Goal: Task Accomplishment & Management: Manage account settings

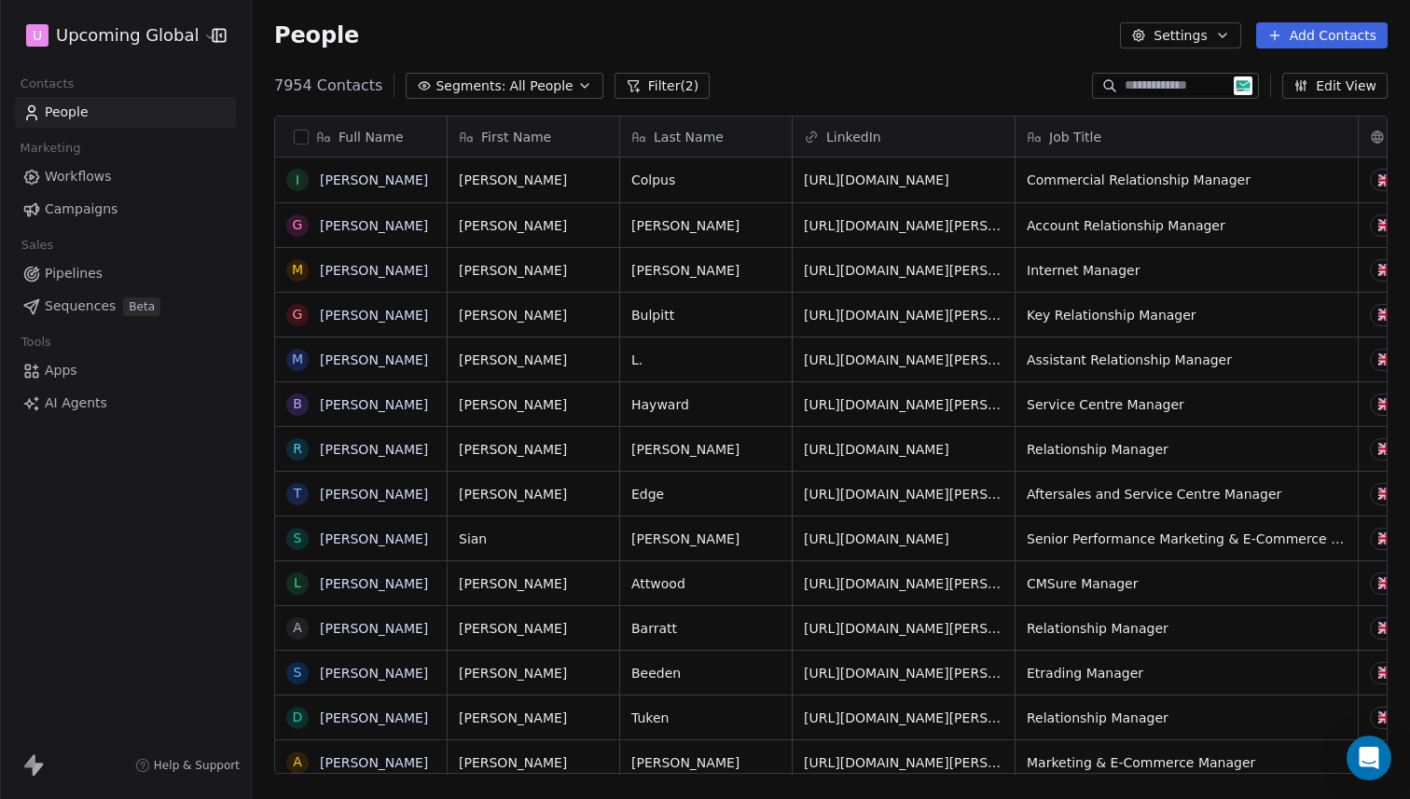
scroll to position [689, 1144]
click at [1305, 48] on div "People Settings Add Contacts" at bounding box center [831, 35] width 1158 height 71
click at [1326, 38] on button "Add Contacts" at bounding box center [1321, 35] width 131 height 26
click at [1330, 112] on span "Import from CSV" at bounding box center [1317, 106] width 108 height 20
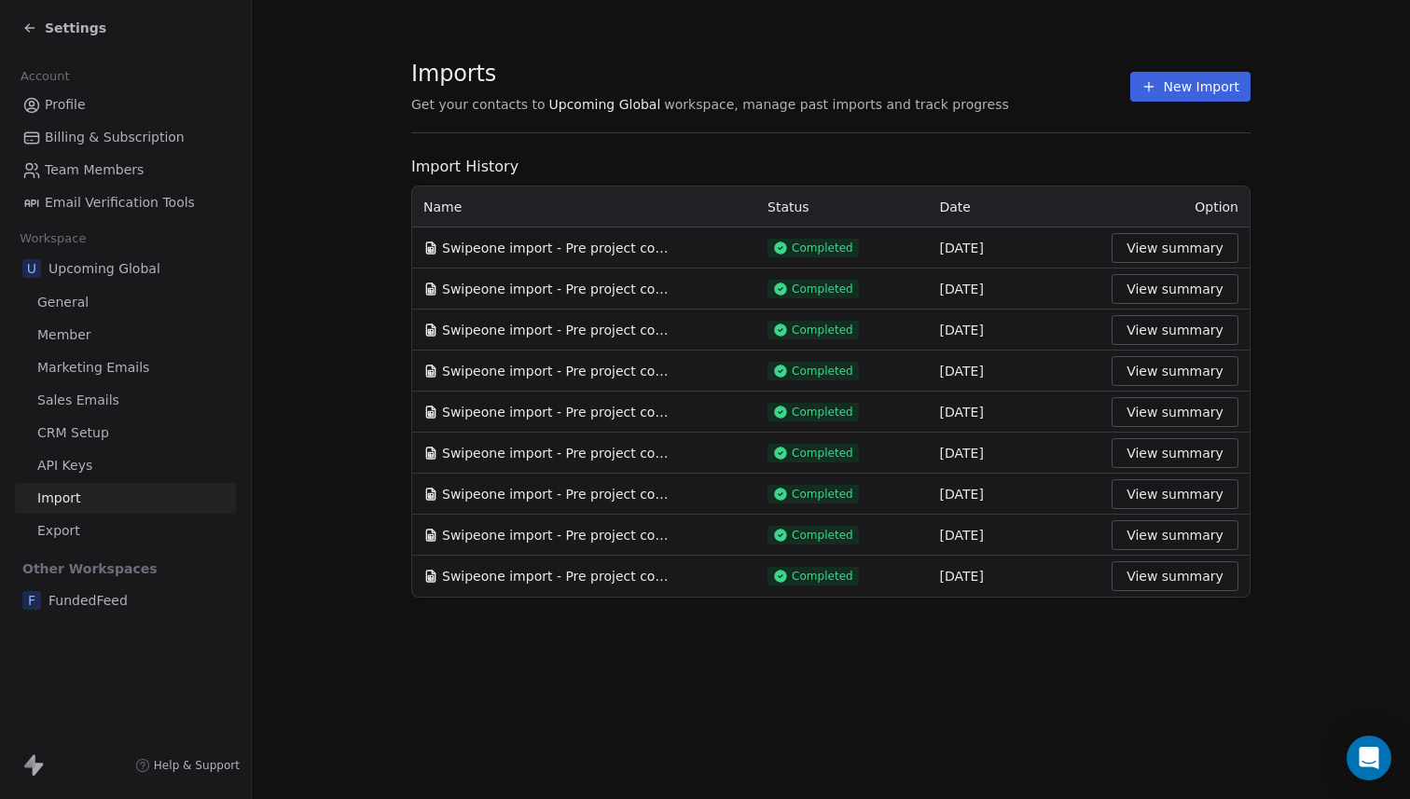
click at [1216, 87] on button "New Import" at bounding box center [1190, 87] width 120 height 30
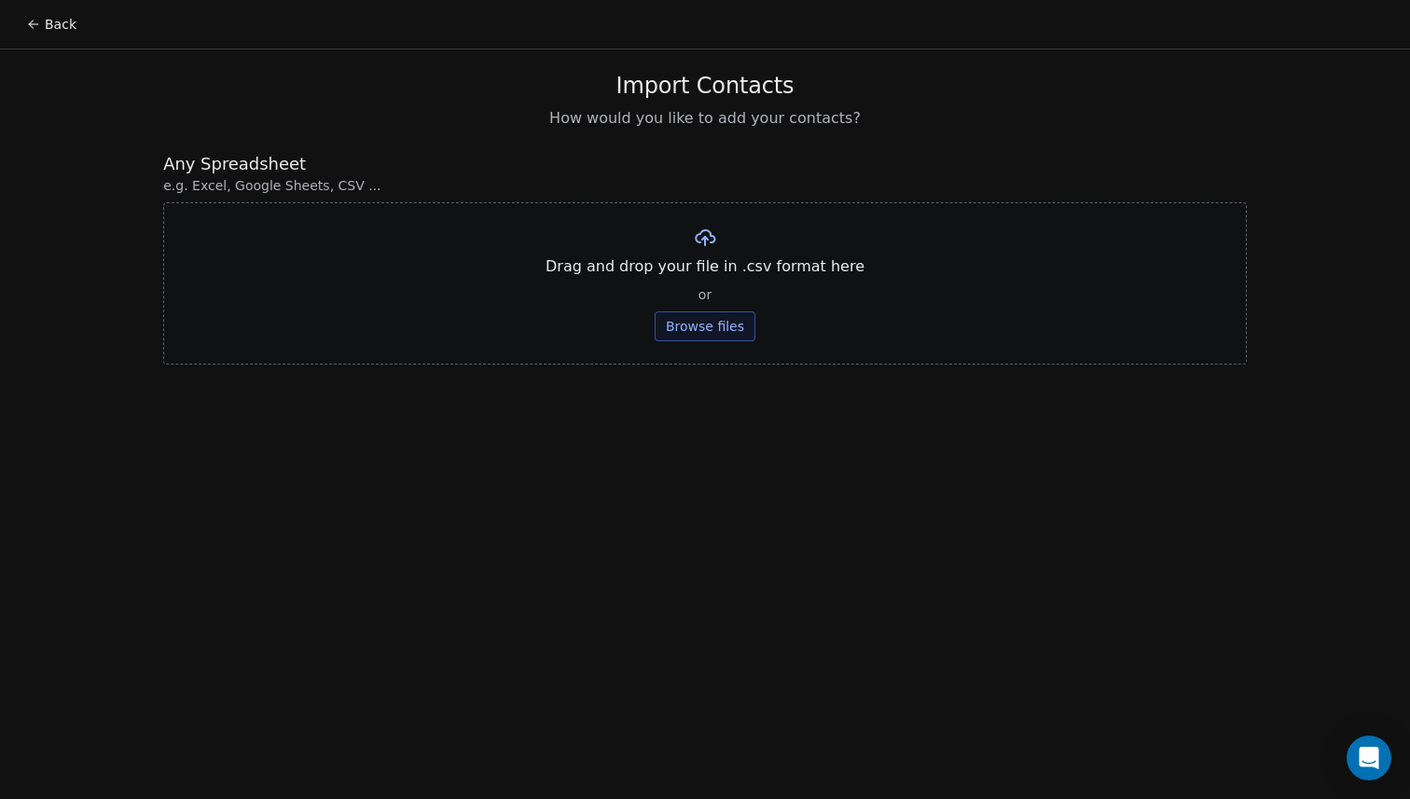
click at [738, 328] on button "Browse files" at bounding box center [704, 326] width 101 height 30
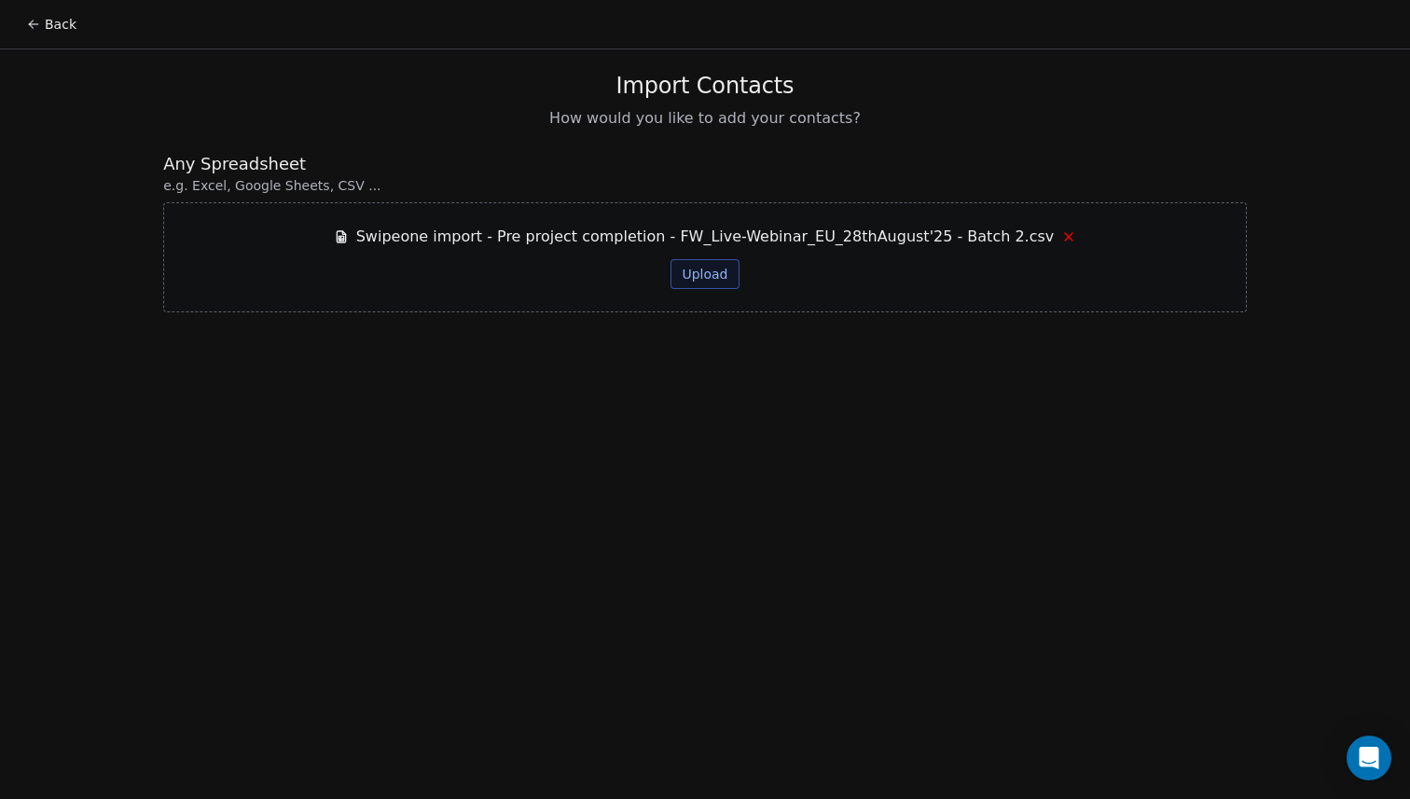
click at [702, 272] on button "Upload" at bounding box center [704, 274] width 68 height 30
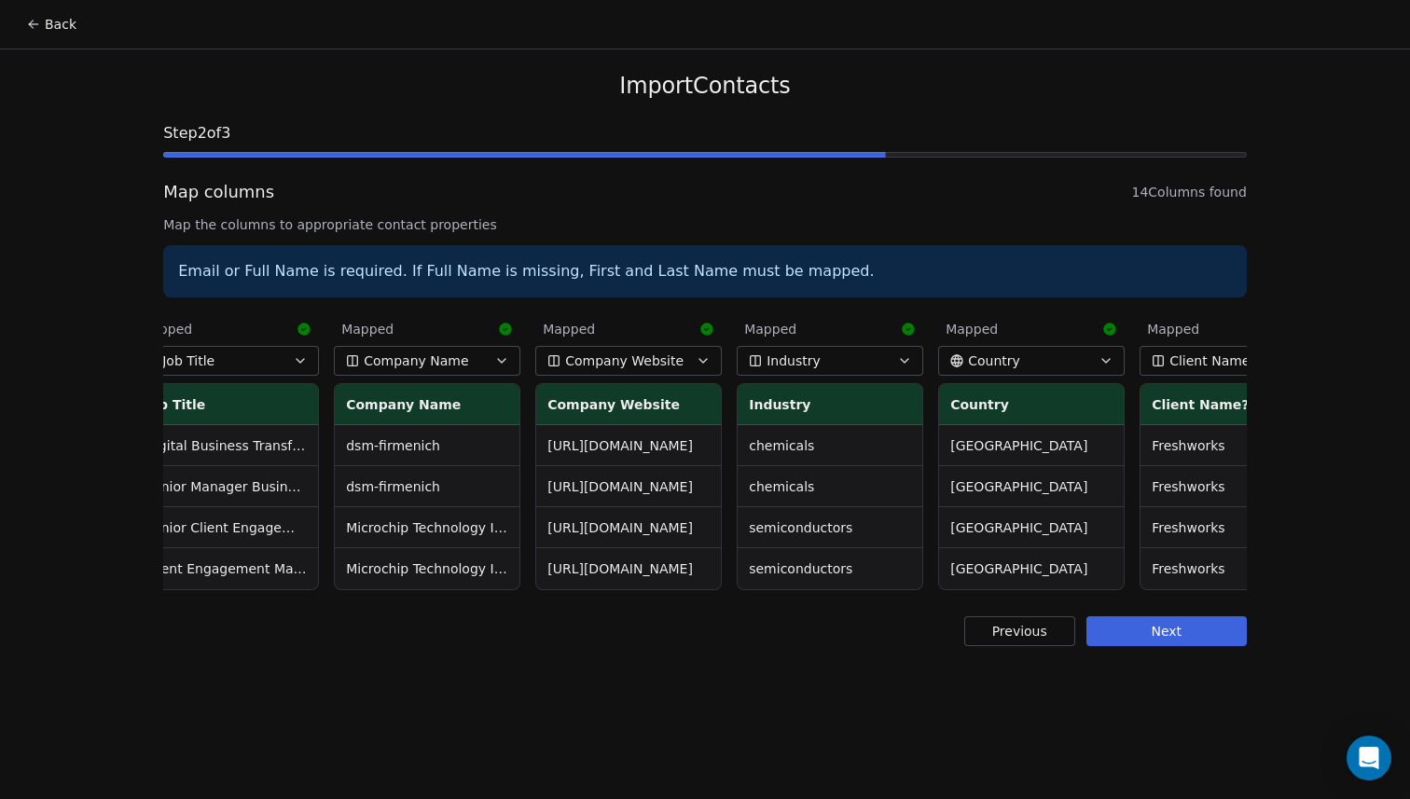
scroll to position [0, 1721]
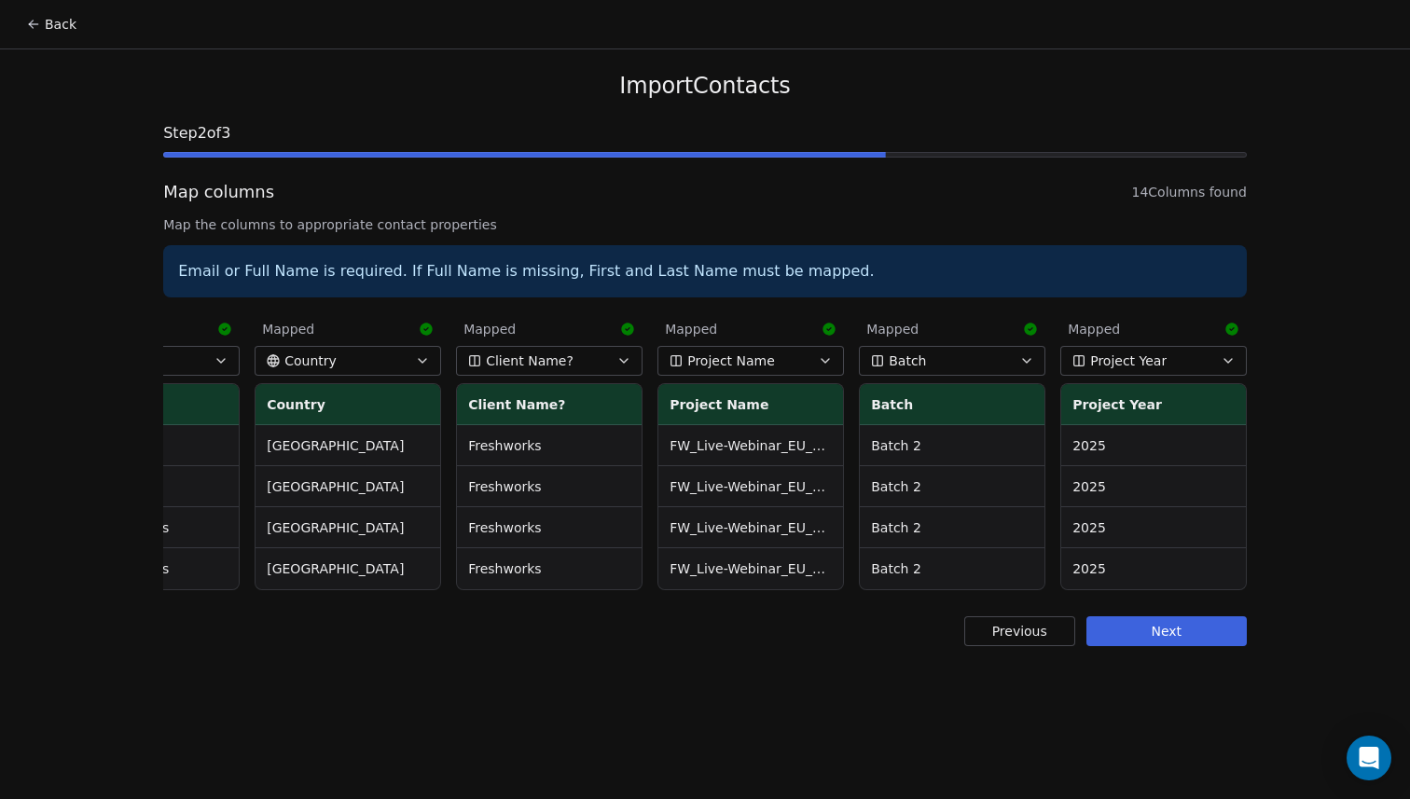
click at [1155, 639] on button "Next" at bounding box center [1166, 631] width 160 height 30
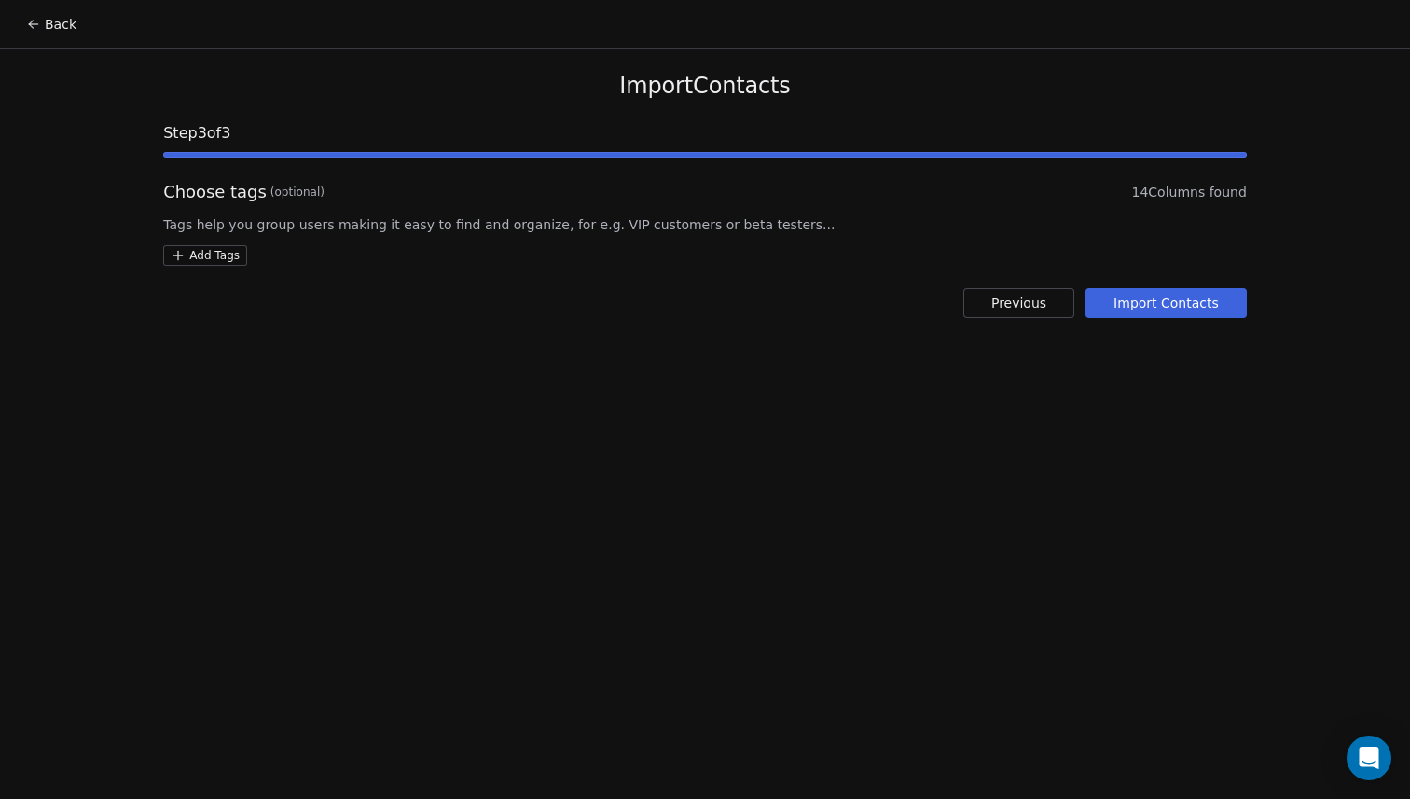
click at [1162, 291] on button "Import Contacts" at bounding box center [1165, 303] width 161 height 30
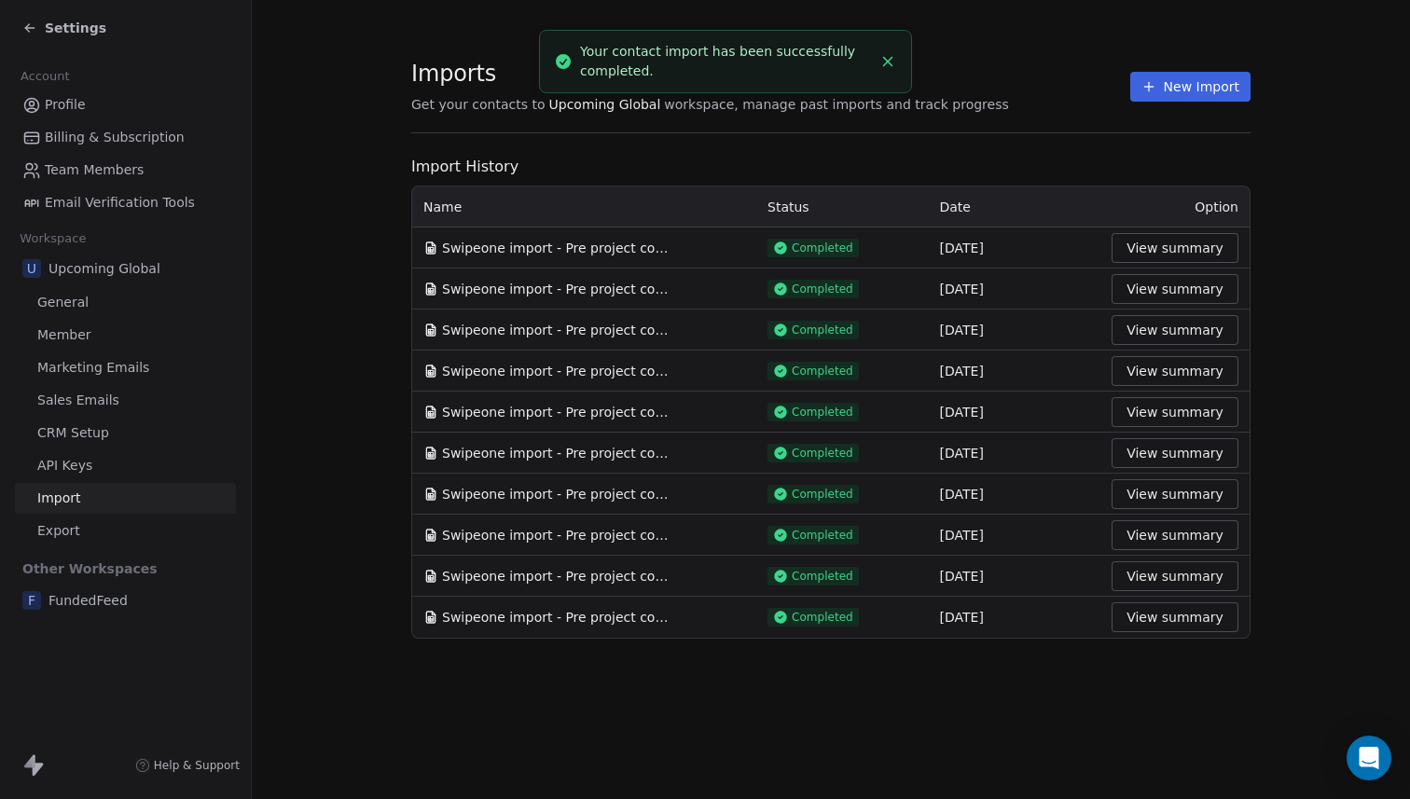
click at [1178, 252] on button "View summary" at bounding box center [1174, 248] width 127 height 30
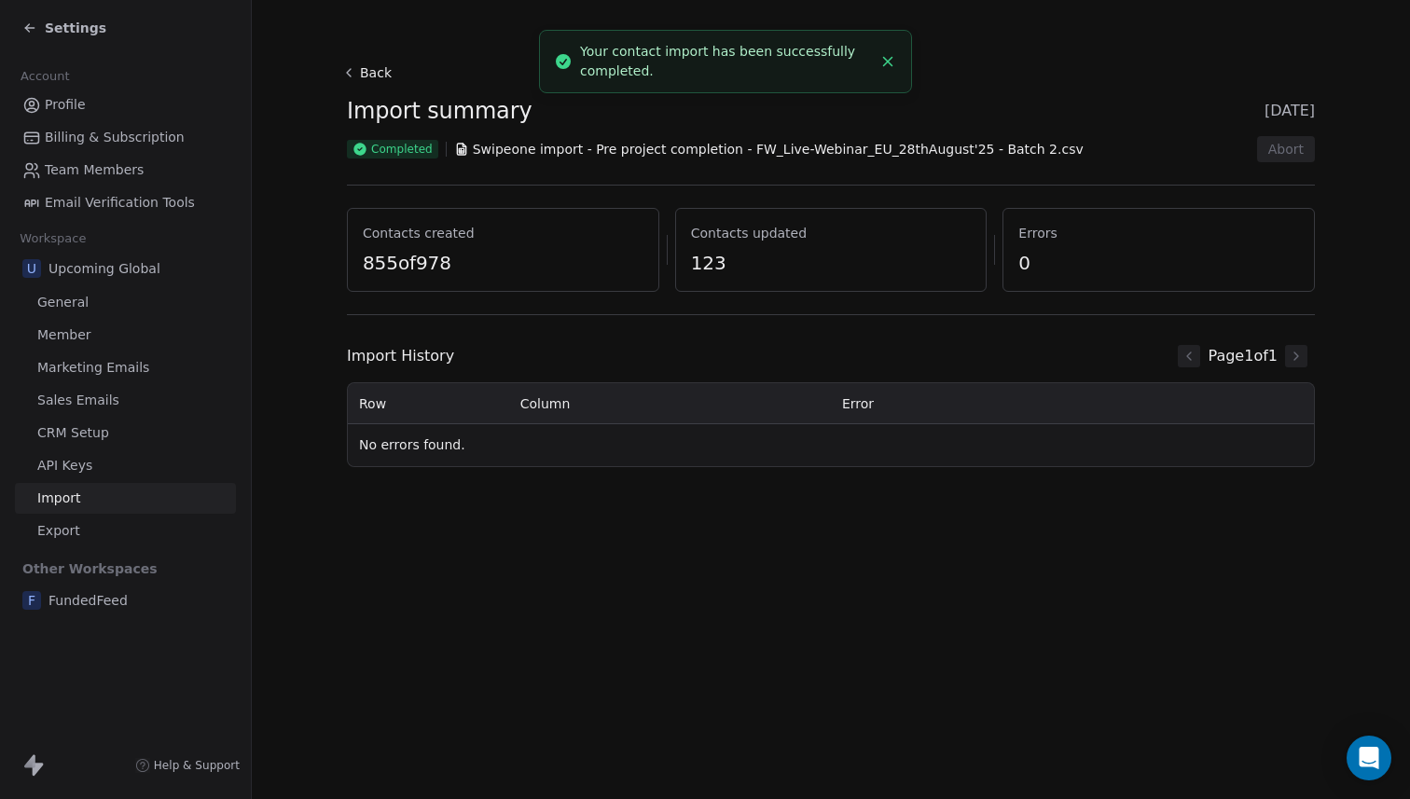
click at [74, 23] on span "Settings" at bounding box center [76, 28] width 62 height 19
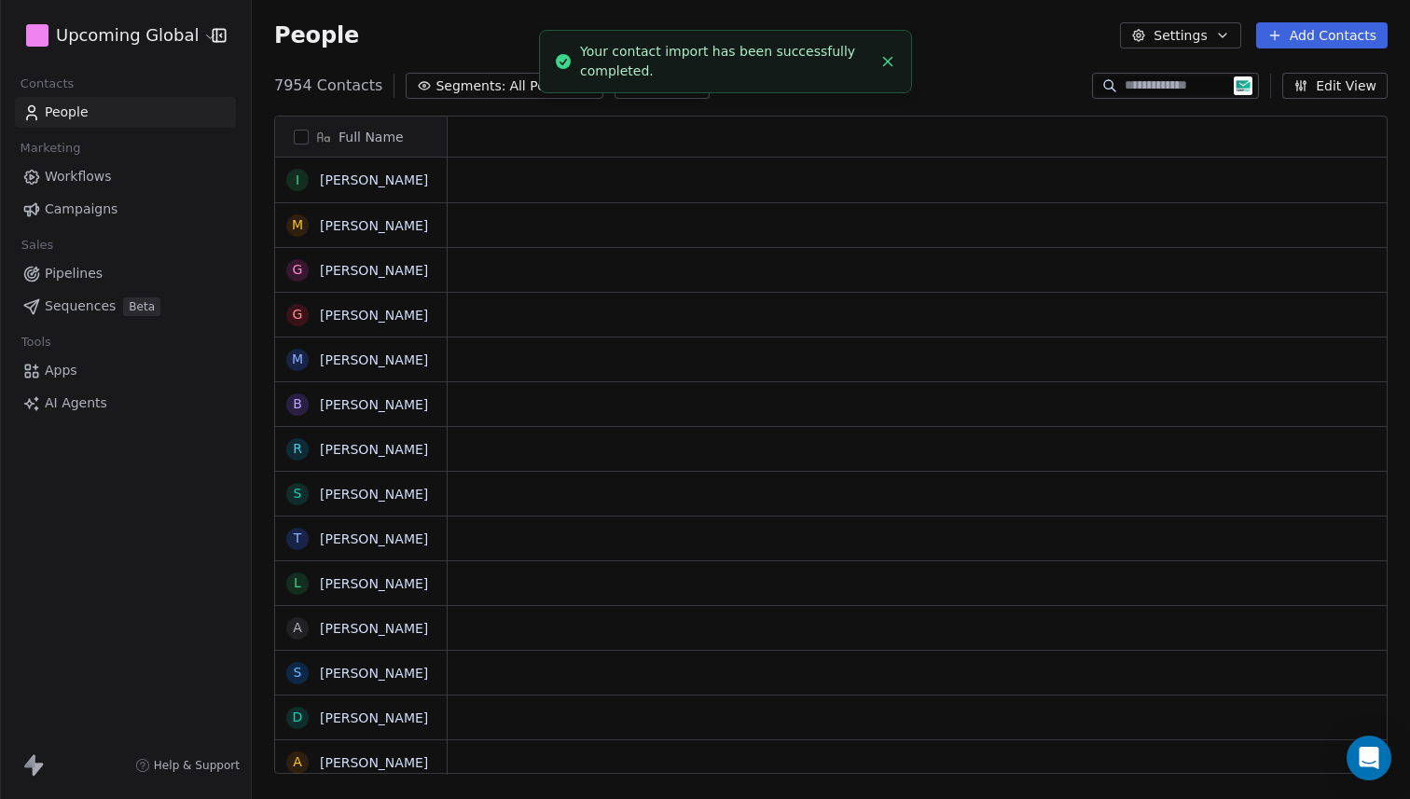
scroll to position [15, 15]
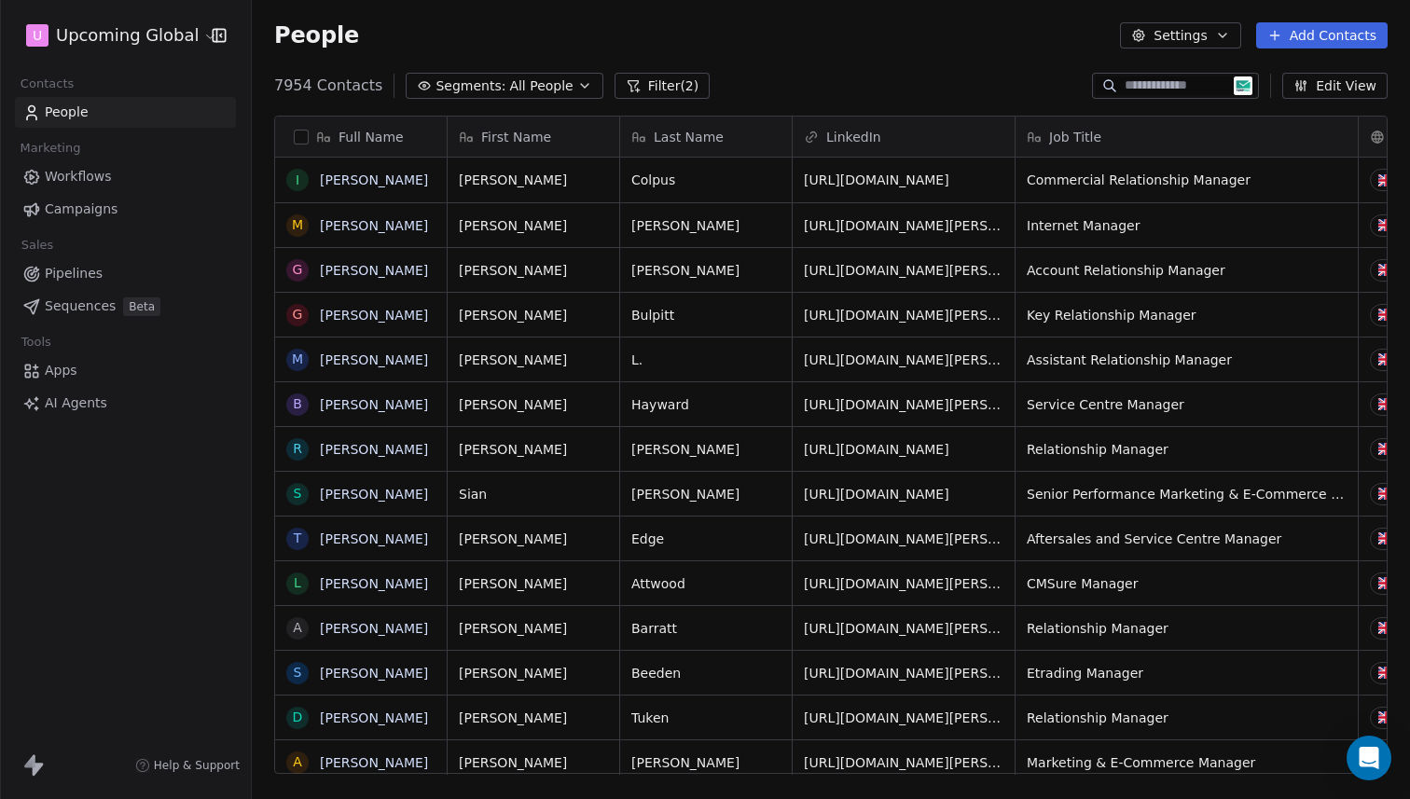
click at [509, 87] on span "All People" at bounding box center [540, 86] width 63 height 20
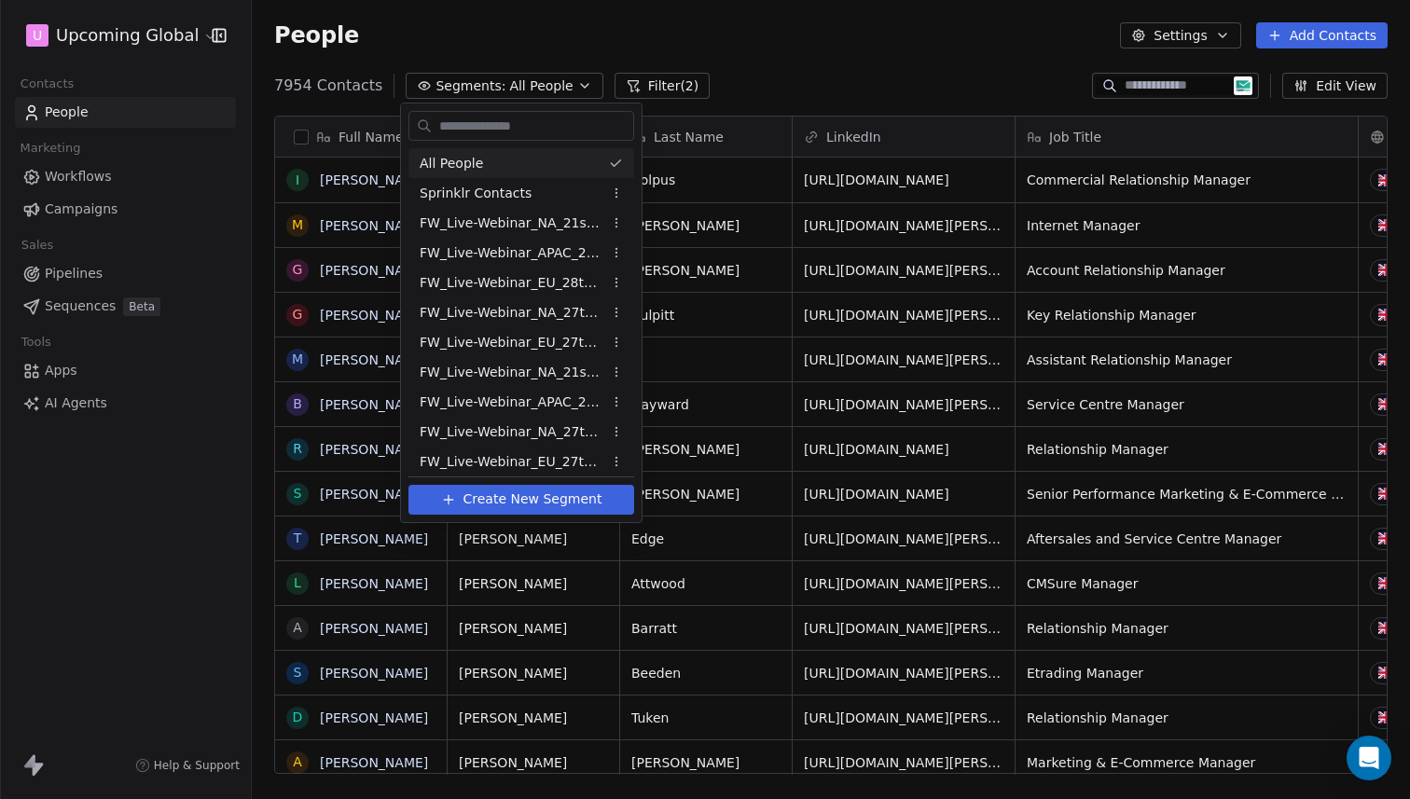
click at [656, 99] on html "U Upcoming Global Contacts People Marketing Workflows Campaigns Sales Pipelines…" at bounding box center [705, 399] width 1410 height 799
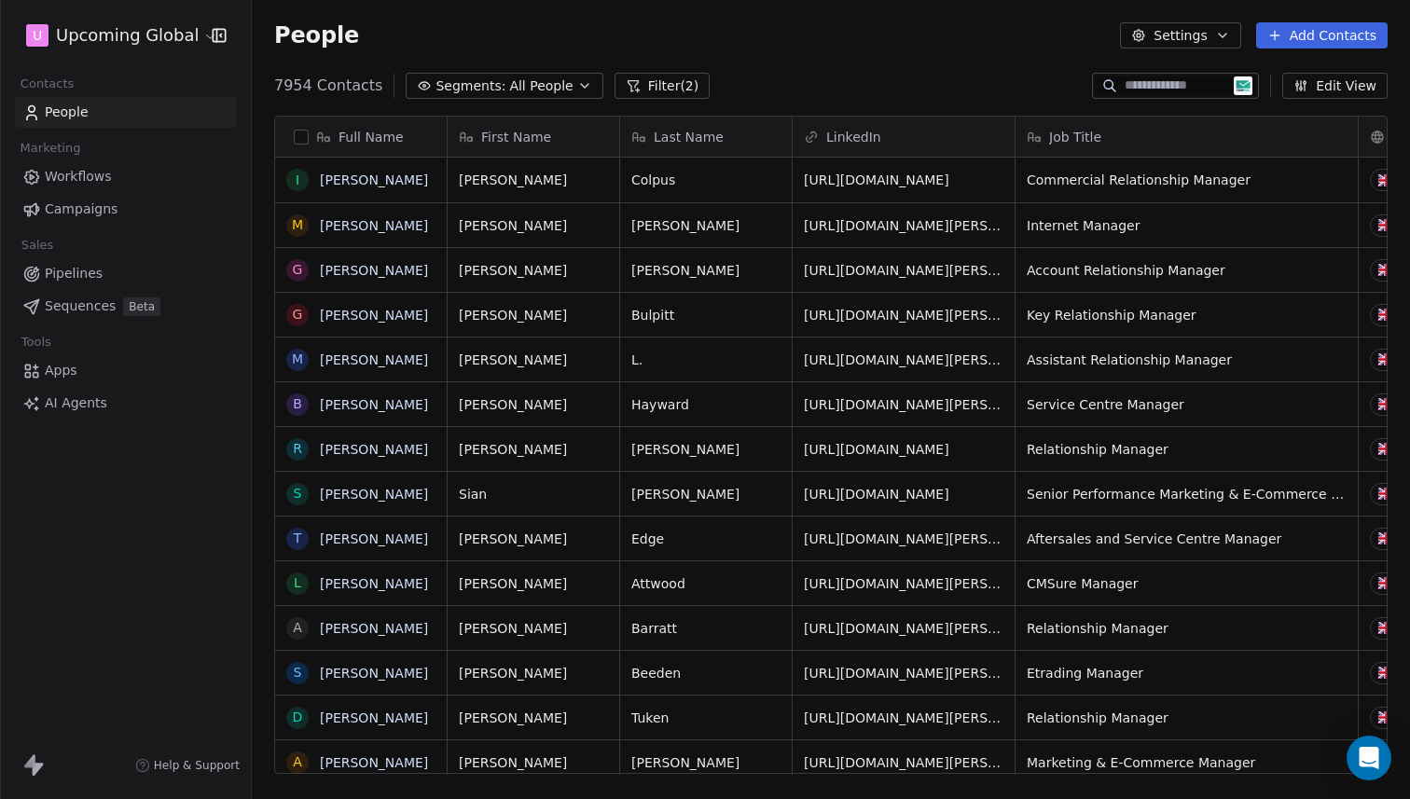
click at [681, 88] on button "Filter (2)" at bounding box center [662, 86] width 96 height 26
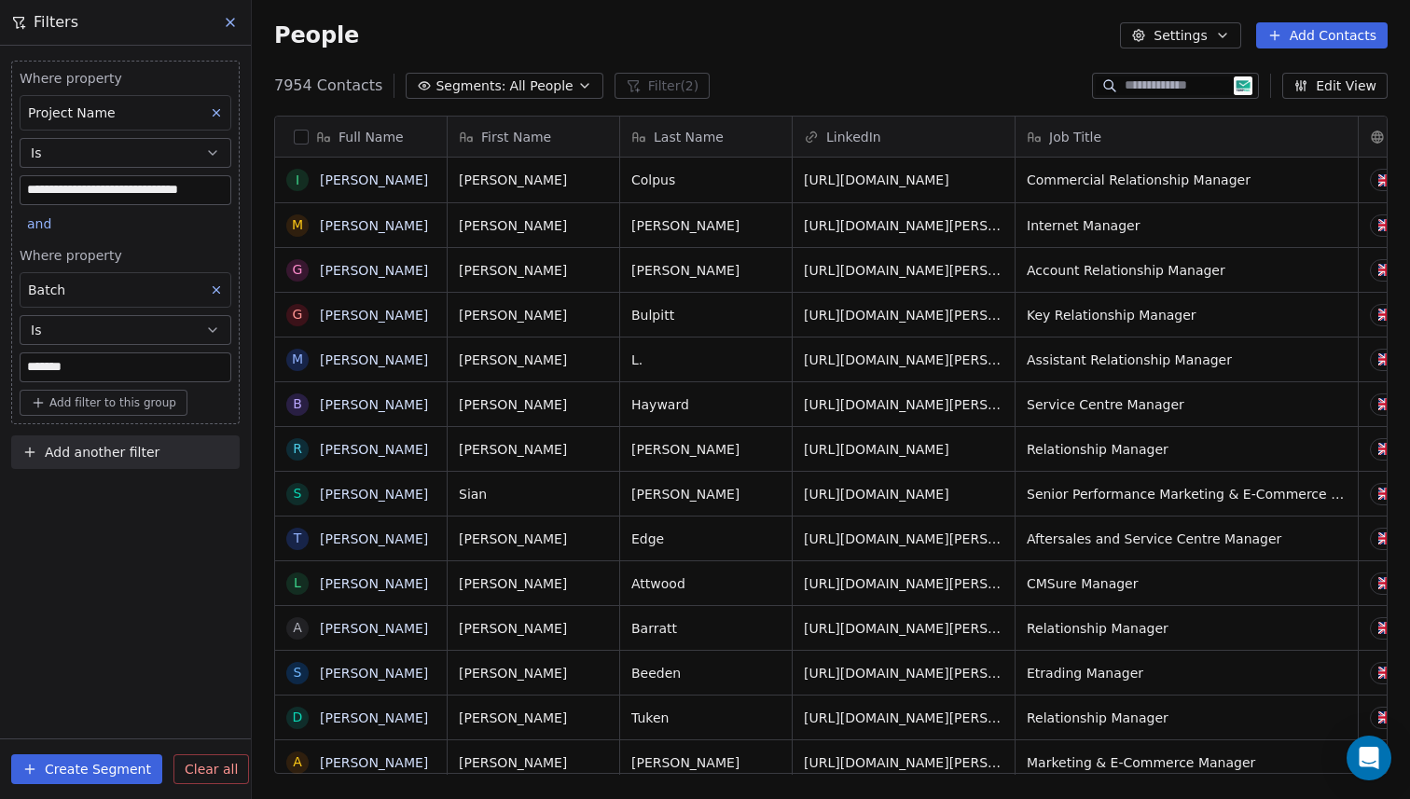
click at [103, 348] on div "Where property Batch Is *******" at bounding box center [126, 314] width 212 height 136
click at [96, 364] on input "*******" at bounding box center [126, 367] width 210 height 28
type input "*******"
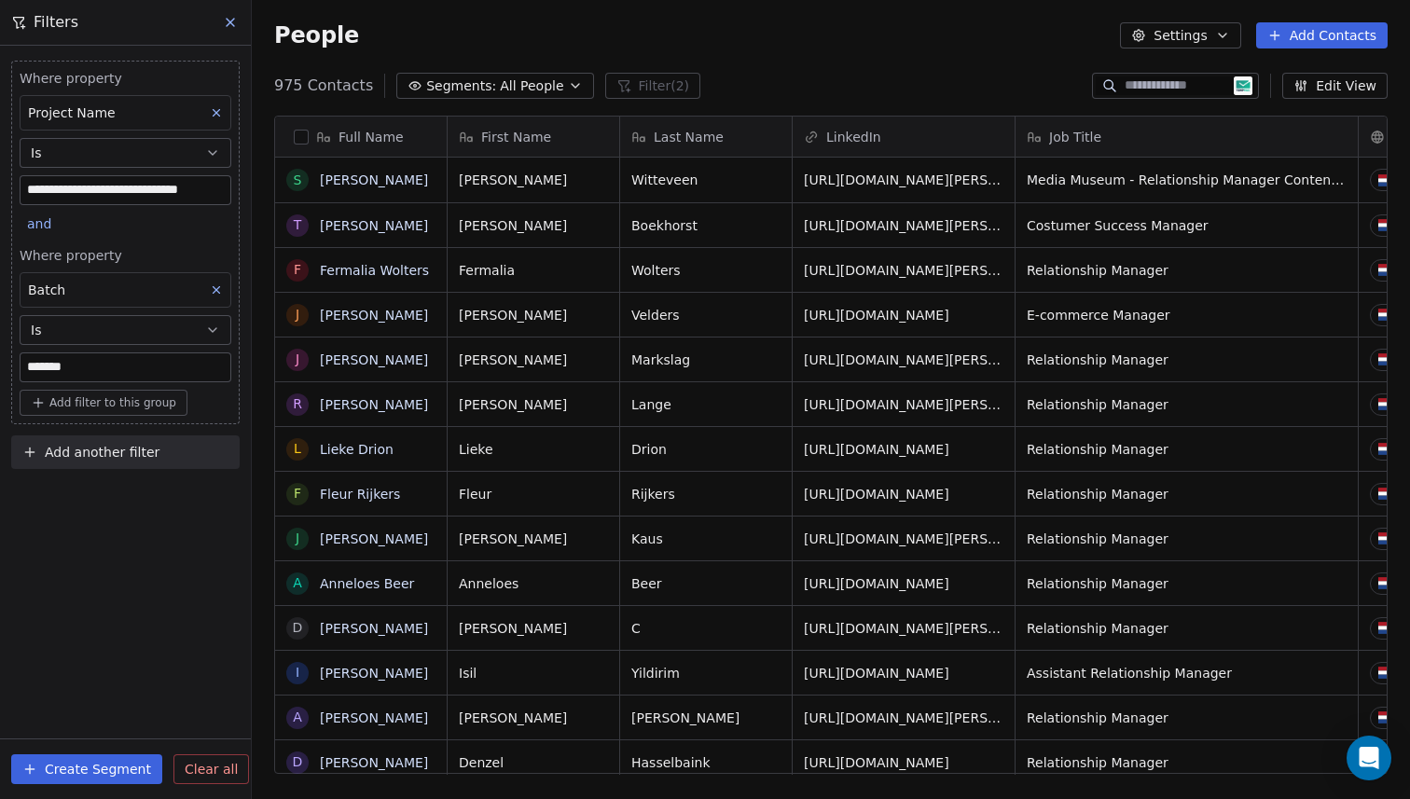
scroll to position [689, 1144]
click at [914, 61] on div "People Settings Add Contacts" at bounding box center [831, 35] width 1158 height 71
click at [197, 591] on div "**********" at bounding box center [125, 422] width 251 height 753
click at [225, 31] on button at bounding box center [231, 22] width 28 height 26
